Goal: Task Accomplishment & Management: Manage account settings

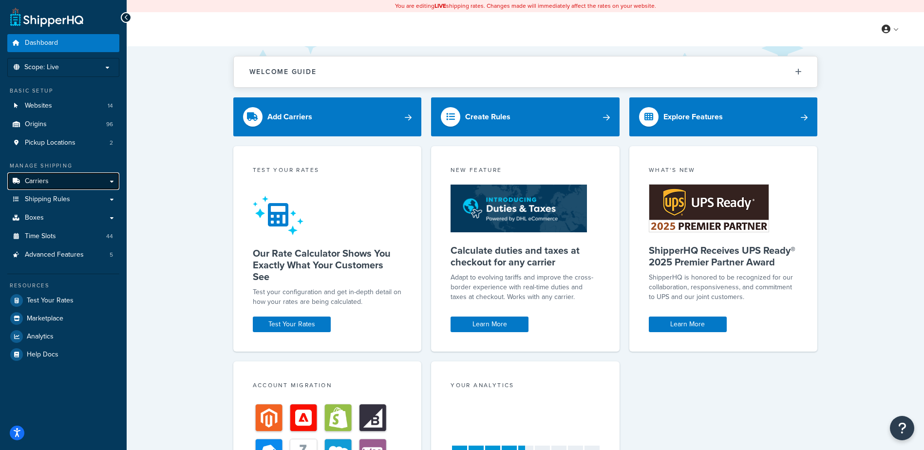
click at [62, 183] on link "Carriers" at bounding box center [63, 181] width 112 height 18
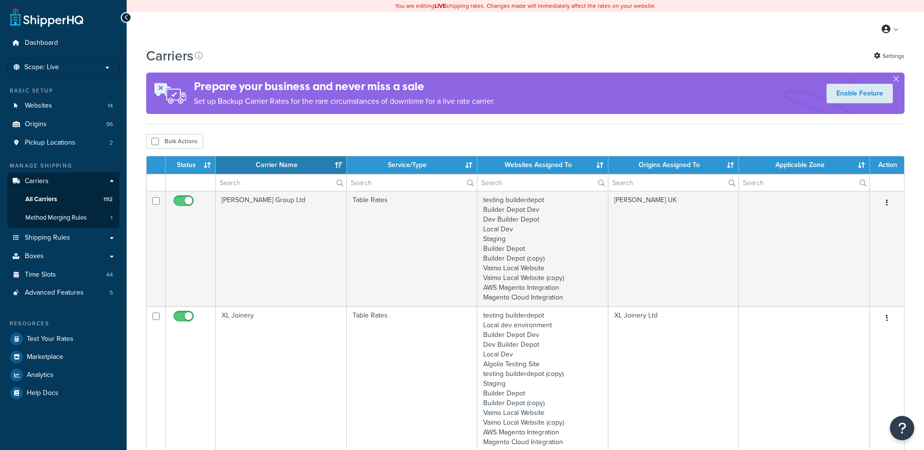
select select "15"
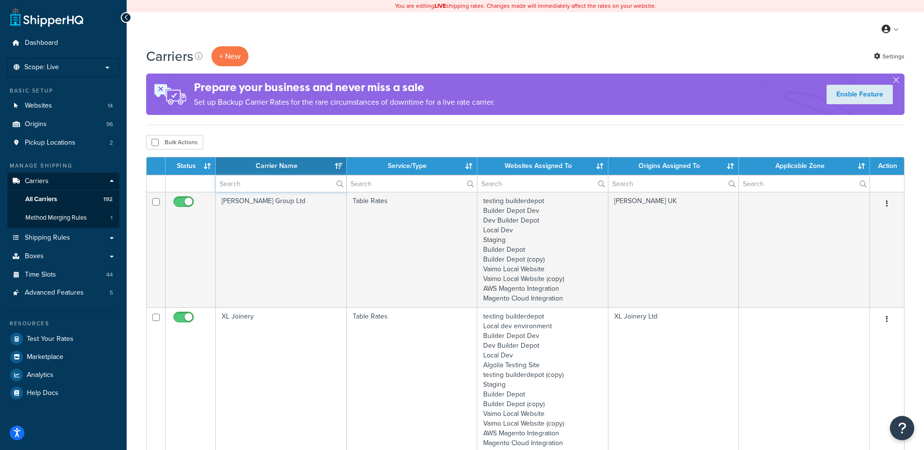
click at [272, 182] on input "text" at bounding box center [281, 183] width 130 height 17
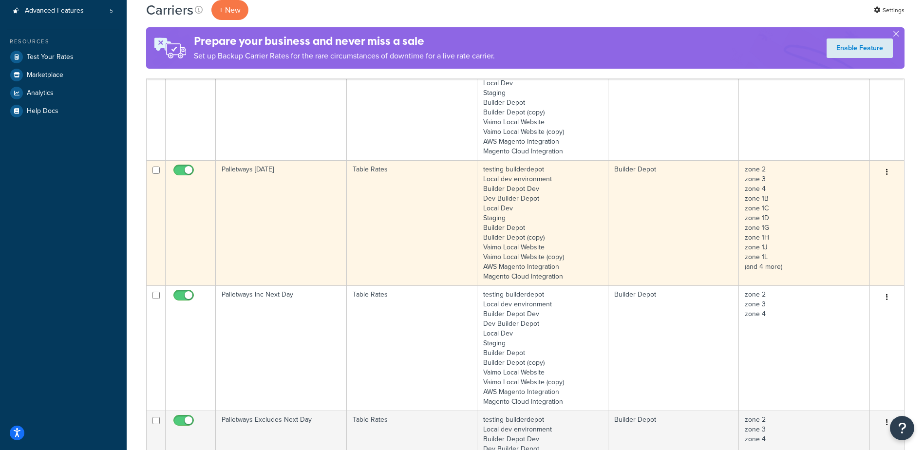
scroll to position [341, 0]
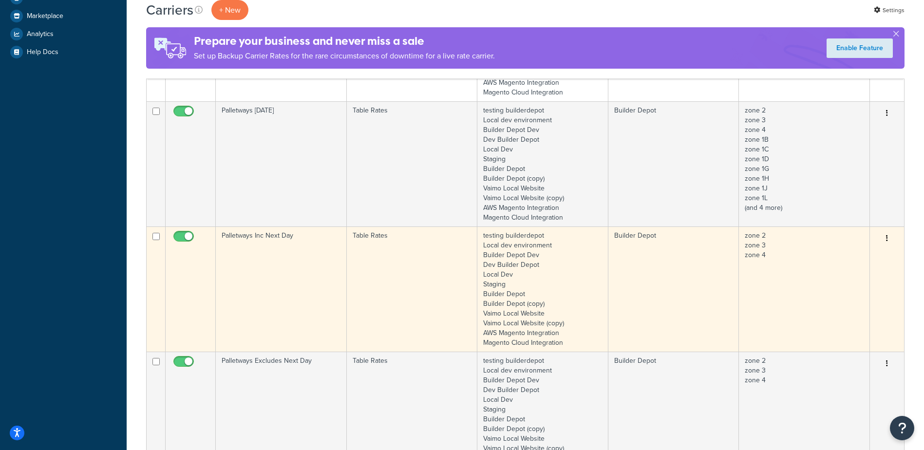
type input "palletways"
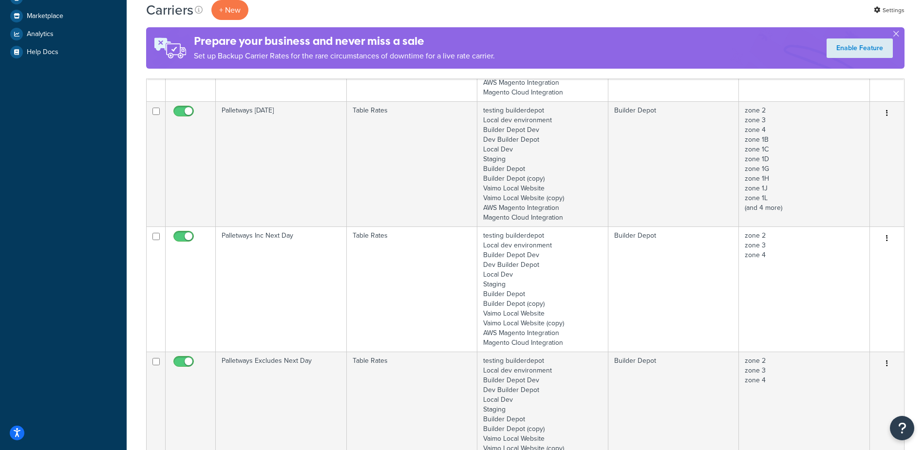
click at [314, 259] on td "Palletways Inc Next Day" at bounding box center [281, 288] width 131 height 125
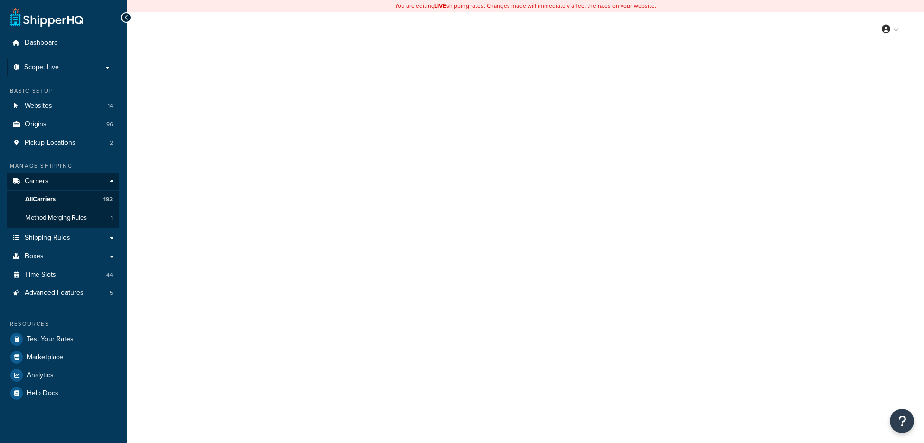
select select "25"
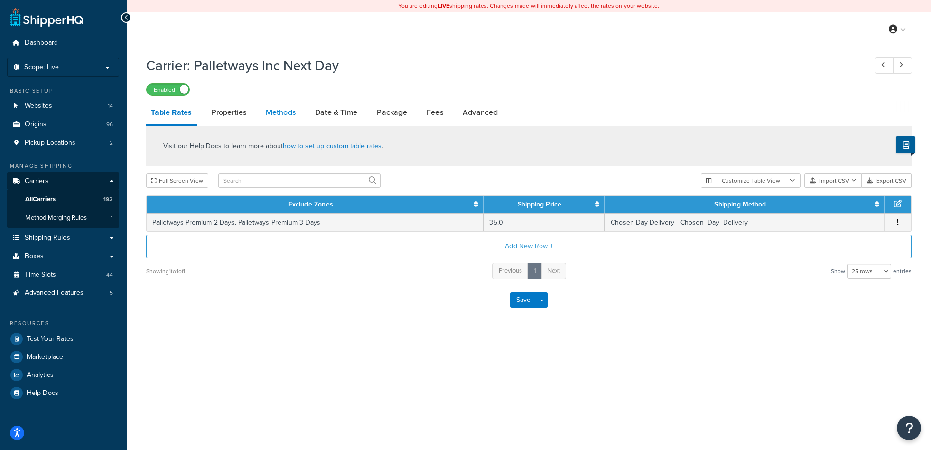
click at [291, 109] on link "Methods" at bounding box center [280, 112] width 39 height 23
select select "25"
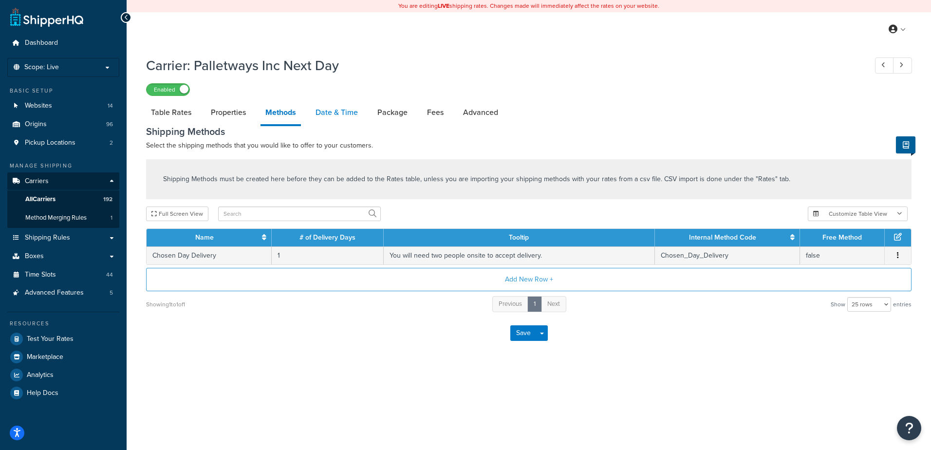
click at [339, 107] on link "Date & Time" at bounding box center [337, 112] width 52 height 23
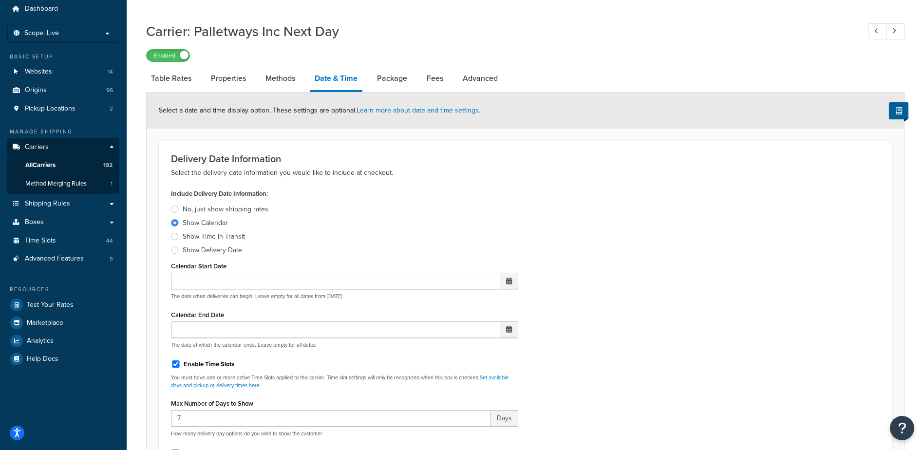
scroll to position [195, 0]
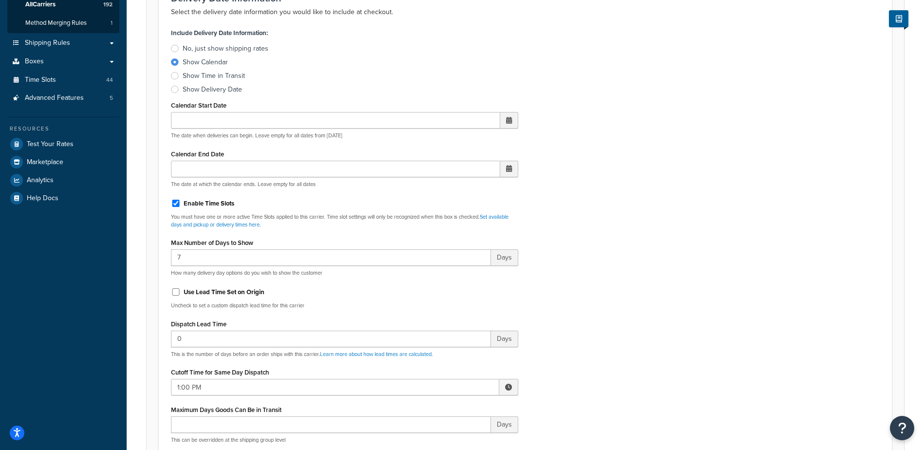
click at [507, 390] on span at bounding box center [508, 387] width 19 height 17
click at [439, 435] on span "▼" at bounding box center [436, 437] width 19 height 19
type input "10:00 AM"
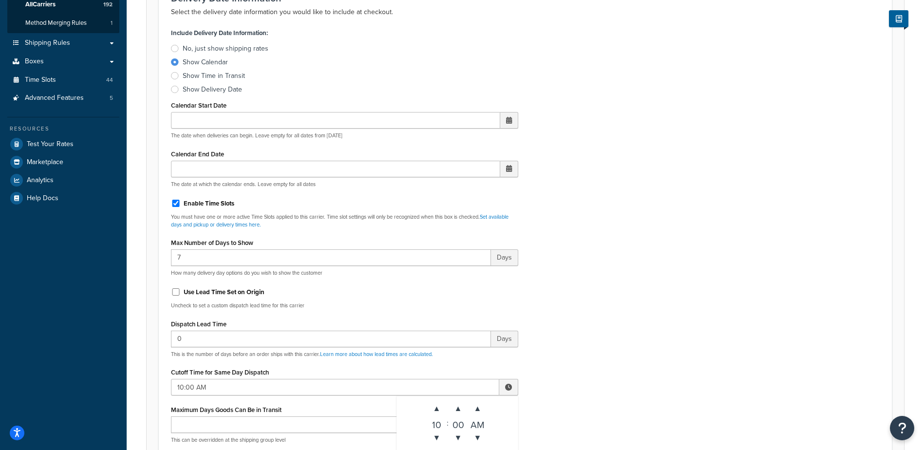
drag, startPoint x: 621, startPoint y: 343, endPoint x: 616, endPoint y: 341, distance: 5.0
click at [621, 344] on div "Include Delivery Date Information: No, just show shipping rates Show Calendar S…" at bounding box center [525, 255] width 723 height 458
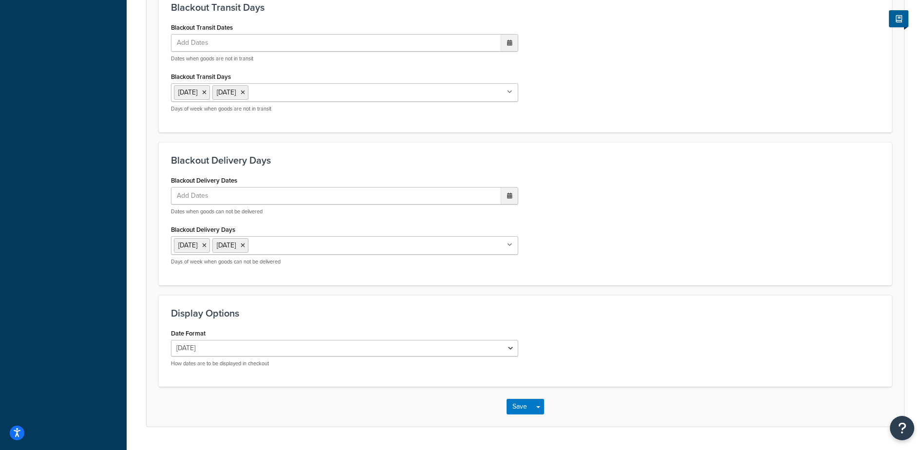
scroll to position [737, 0]
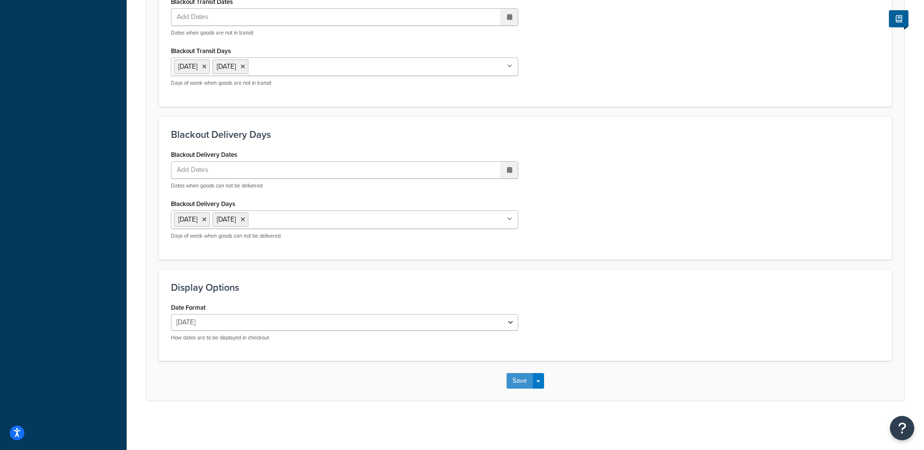
click at [522, 377] on button "Save" at bounding box center [519, 381] width 26 height 16
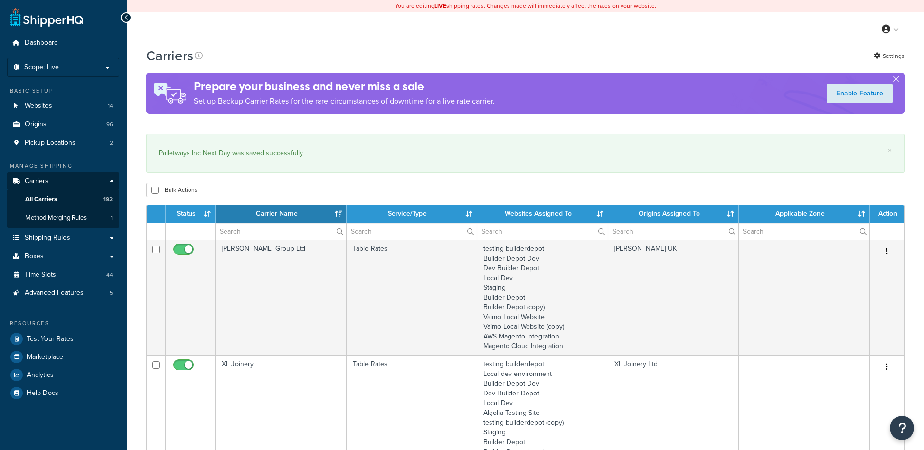
select select "15"
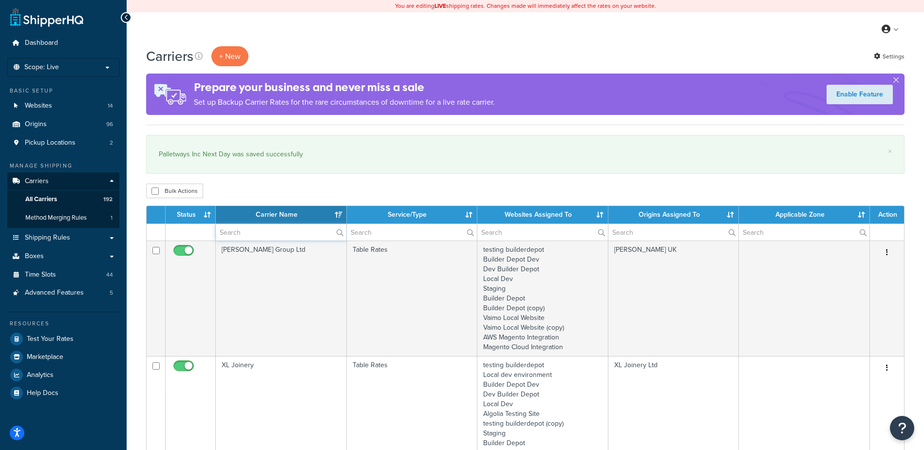
click at [247, 225] on input "text" at bounding box center [281, 232] width 130 height 17
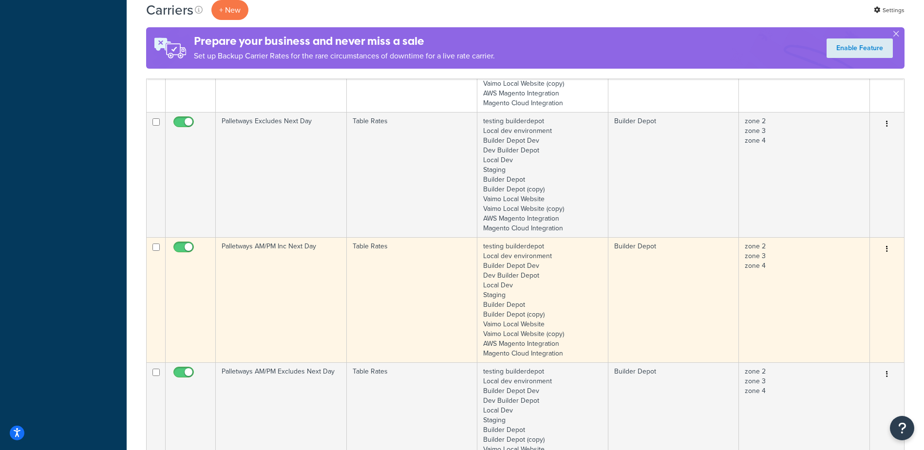
scroll to position [633, 0]
type input "palletways"
click at [281, 289] on td "Palletways AM/PM Inc Next Day" at bounding box center [281, 295] width 131 height 125
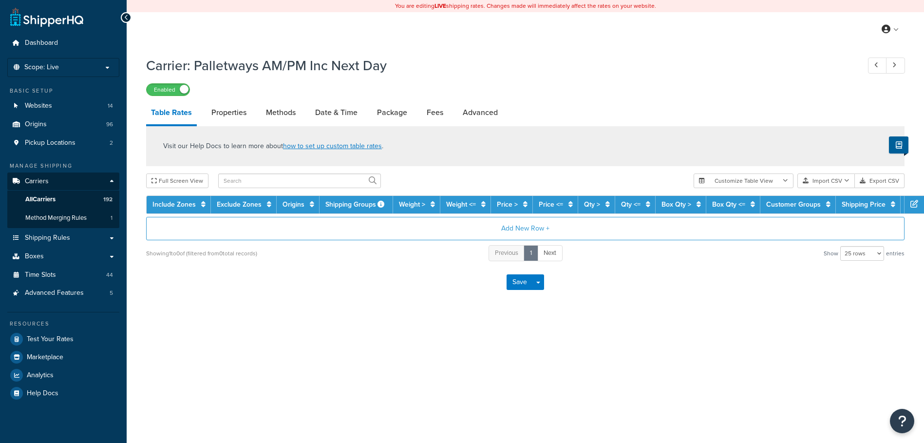
select select "25"
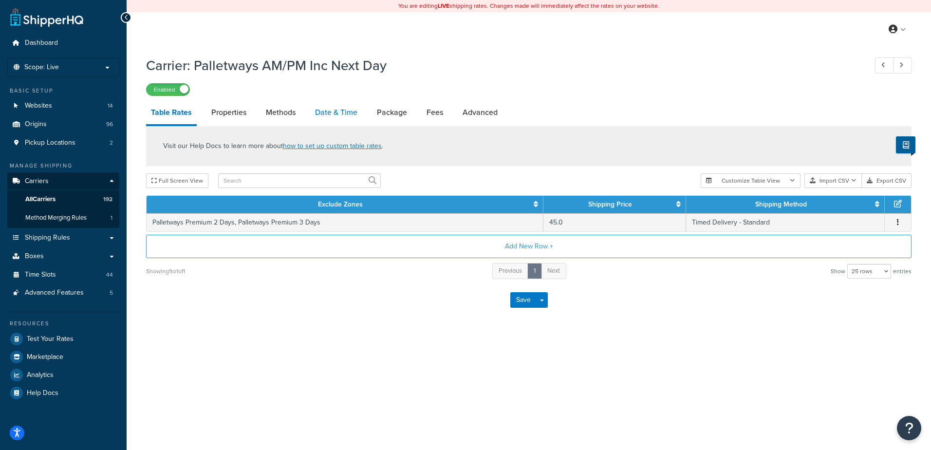
click at [339, 108] on link "Date & Time" at bounding box center [336, 112] width 52 height 23
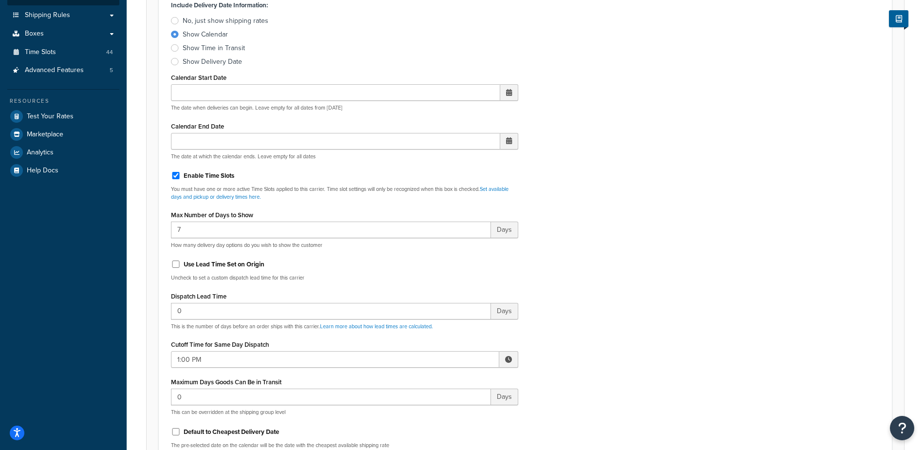
scroll to position [292, 0]
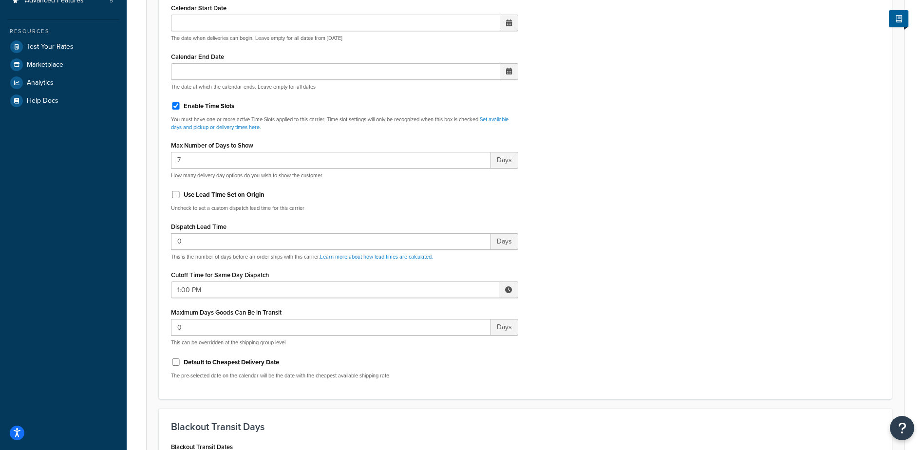
click at [508, 288] on span at bounding box center [508, 289] width 7 height 7
click at [436, 340] on span "▼" at bounding box center [436, 340] width 19 height 19
type input "10:00 AM"
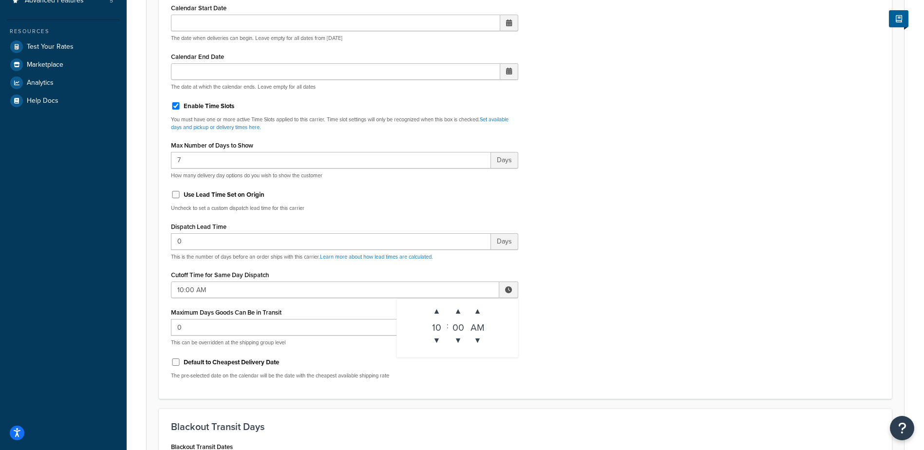
click at [570, 305] on div "Include Delivery Date Information: No, just show shipping rates Show Calendar S…" at bounding box center [525, 157] width 723 height 458
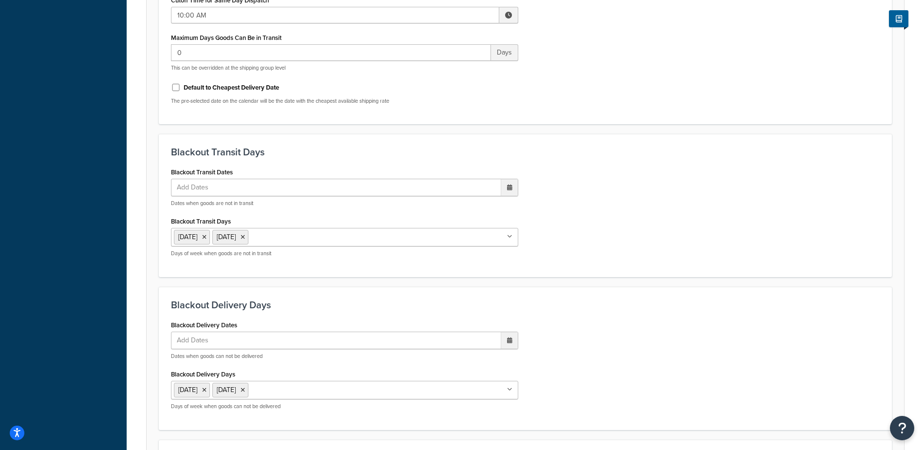
scroll to position [737, 0]
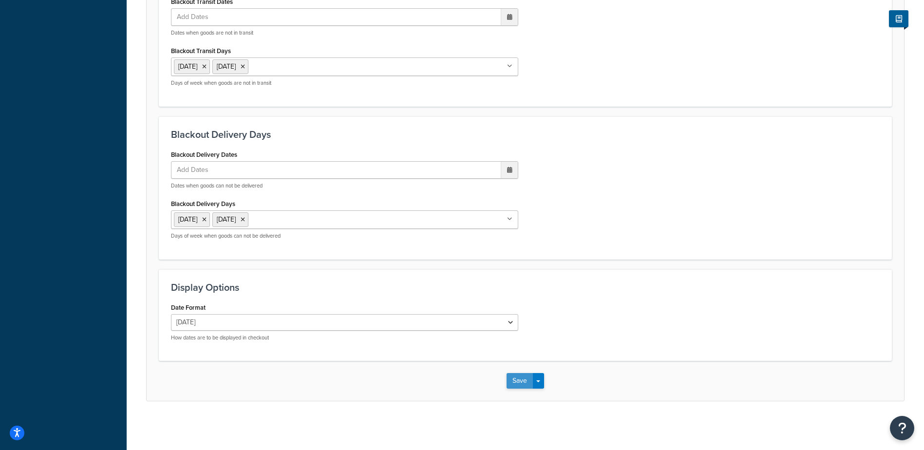
click at [521, 381] on button "Save" at bounding box center [519, 381] width 26 height 16
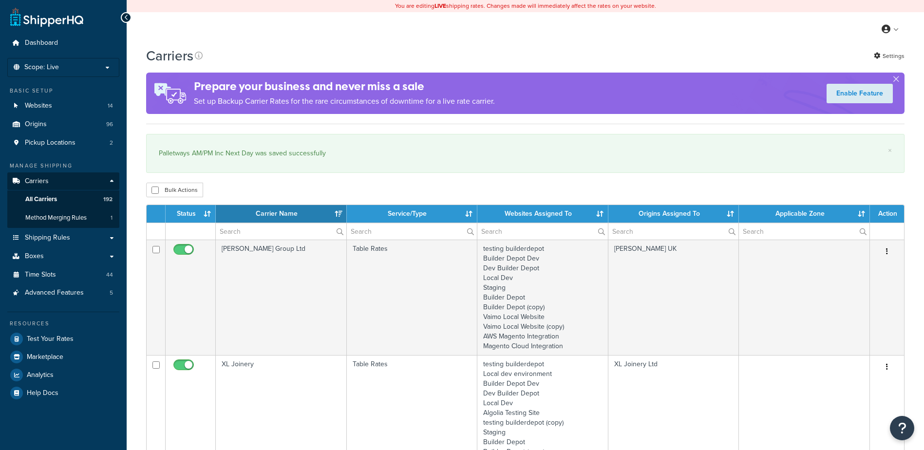
select select "15"
